Goal: Book appointment/travel/reservation

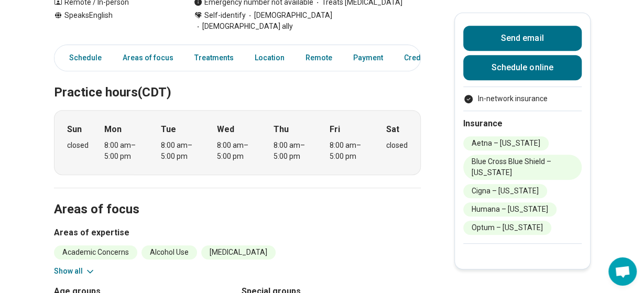
scroll to position [217, 0]
click at [138, 47] on link "Areas of focus" at bounding box center [147, 57] width 63 height 21
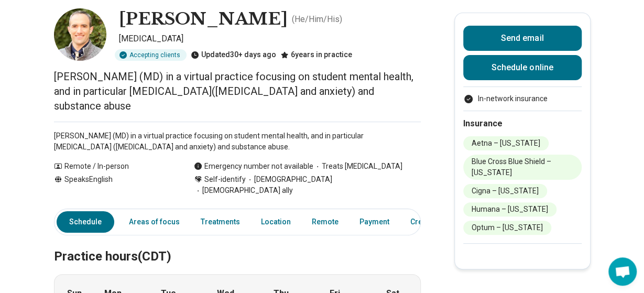
scroll to position [0, 0]
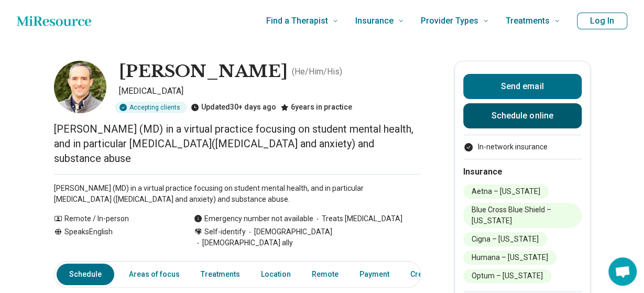
click at [488, 114] on link "Schedule online" at bounding box center [522, 115] width 118 height 25
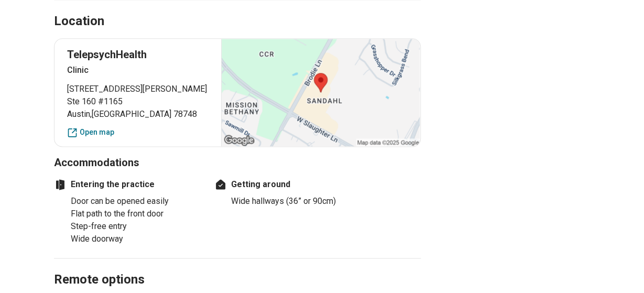
scroll to position [679, 0]
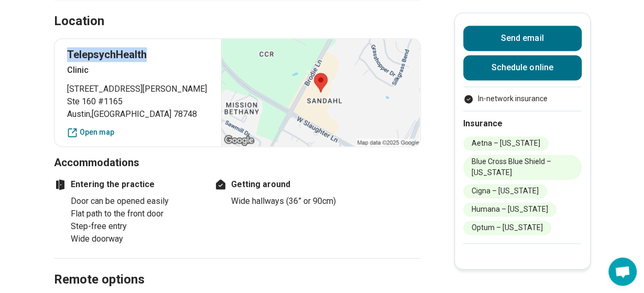
drag, startPoint x: 69, startPoint y: 41, endPoint x: 152, endPoint y: 42, distance: 83.3
click at [152, 47] on p "TelepsychHealth" at bounding box center [138, 54] width 142 height 15
copy p "TelepsychHealth"
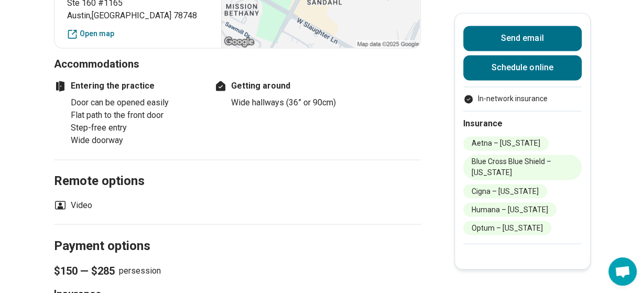
scroll to position [768, 0]
